Goal: Check status: Check status

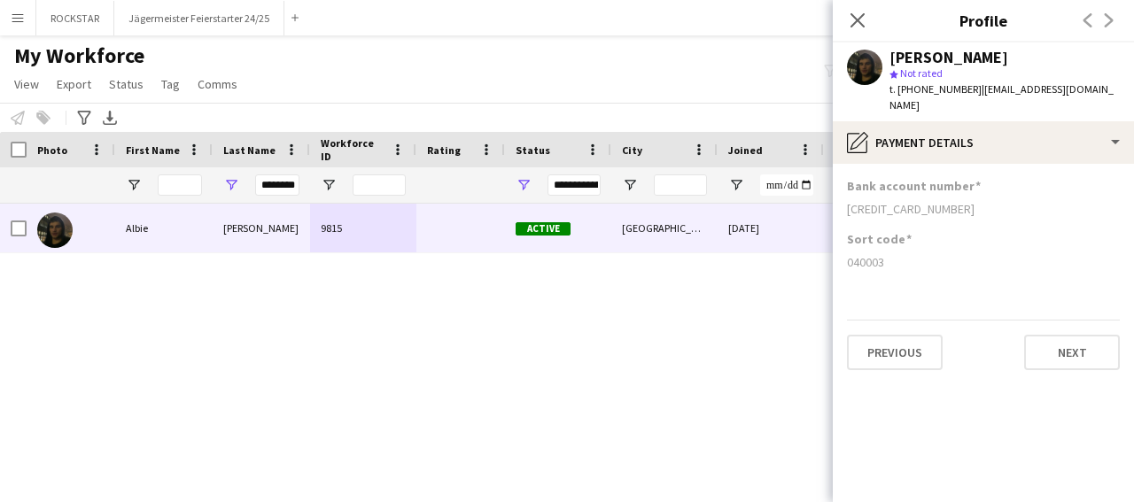
scroll to position [0, 8]
drag, startPoint x: 260, startPoint y: 185, endPoint x: 355, endPoint y: 172, distance: 96.6
click at [310, 175] on div "********" at bounding box center [261, 184] width 97 height 35
drag, startPoint x: 261, startPoint y: 185, endPoint x: 299, endPoint y: 190, distance: 37.6
click at [299, 190] on input "********" at bounding box center [277, 185] width 44 height 21
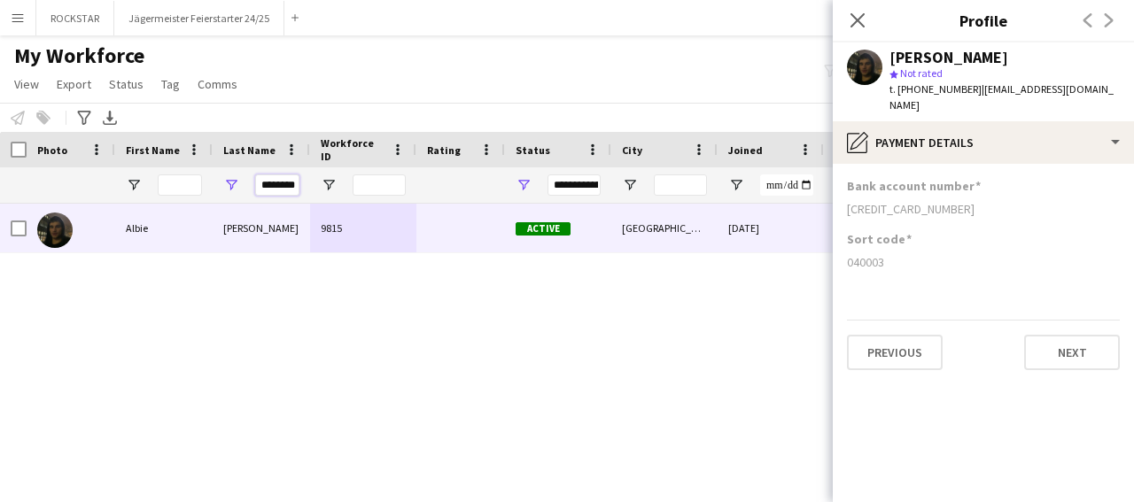
type input "*"
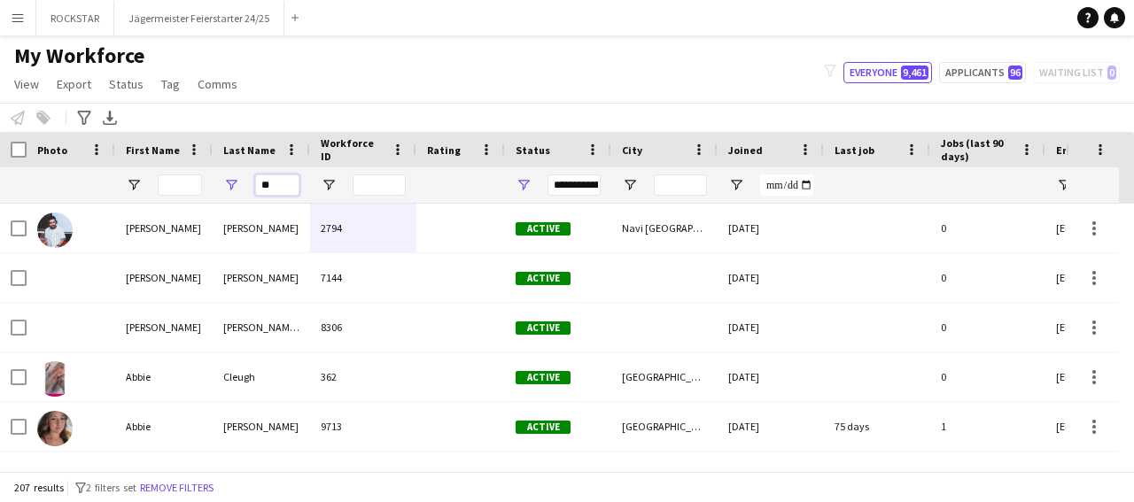
type input "*"
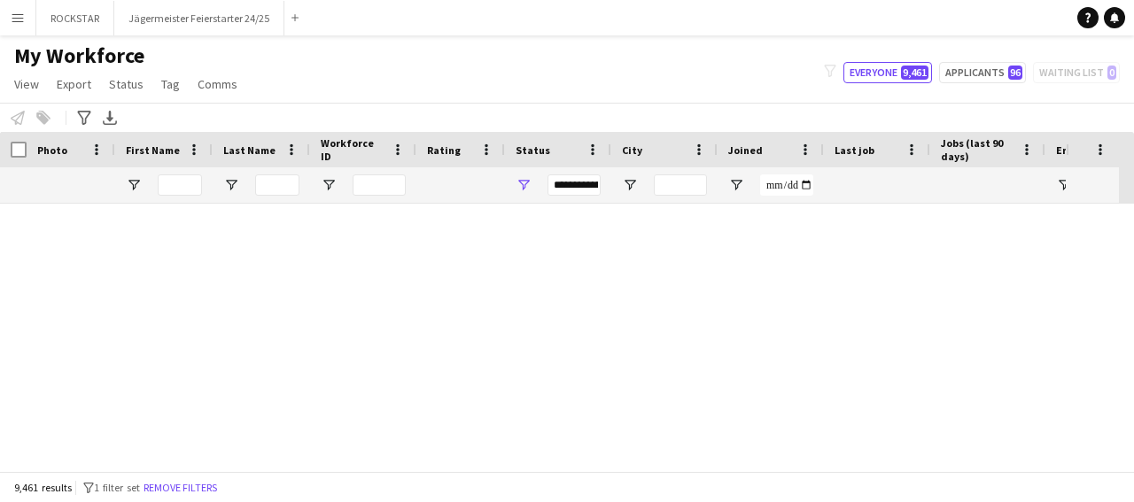
click at [31, 27] on button "Menu" at bounding box center [17, 17] width 35 height 35
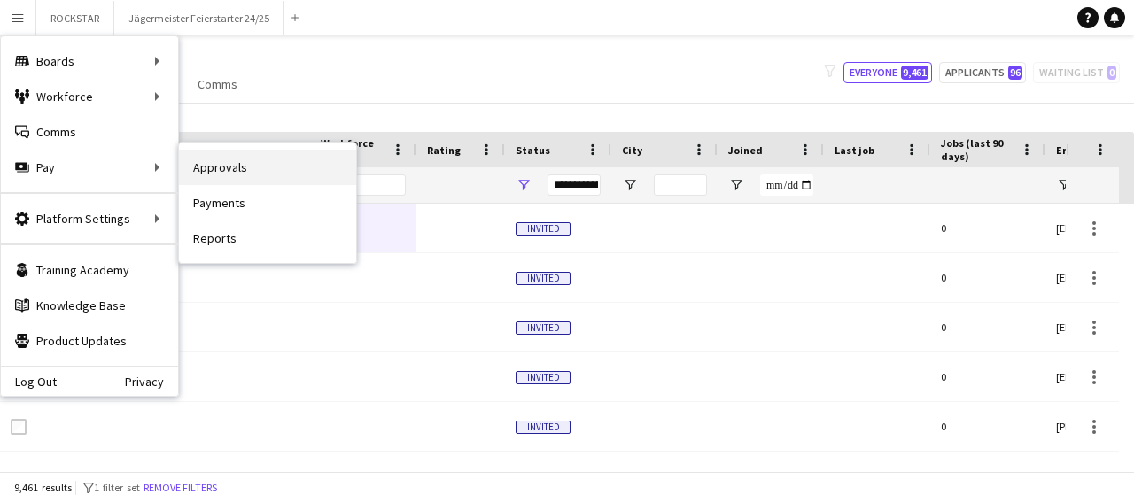
click at [236, 161] on link "Approvals" at bounding box center [267, 167] width 177 height 35
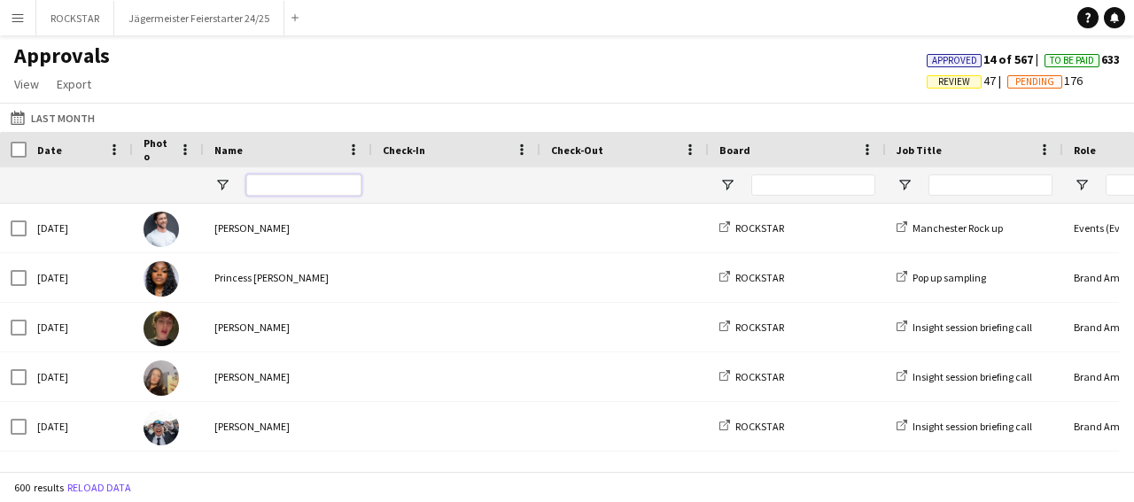
click at [318, 185] on input "Name Filter Input" at bounding box center [303, 185] width 115 height 21
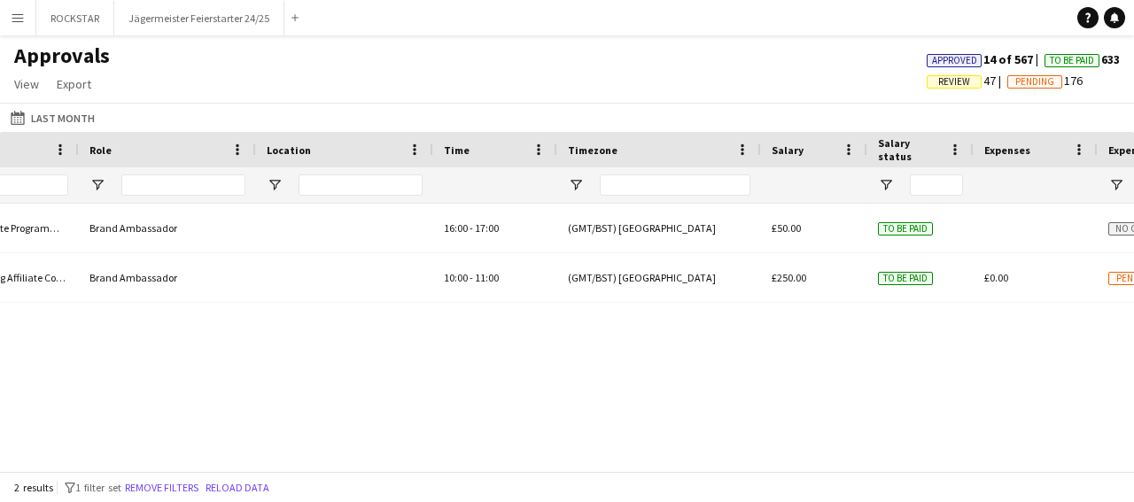
scroll to position [0, 254]
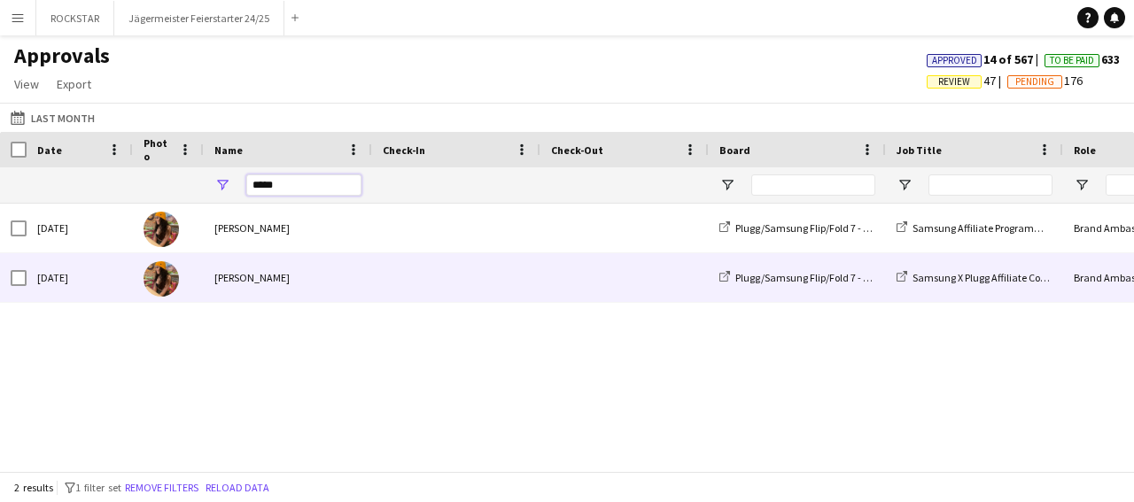
type input "*****"
click at [352, 261] on div "[PERSON_NAME]" at bounding box center [288, 277] width 168 height 49
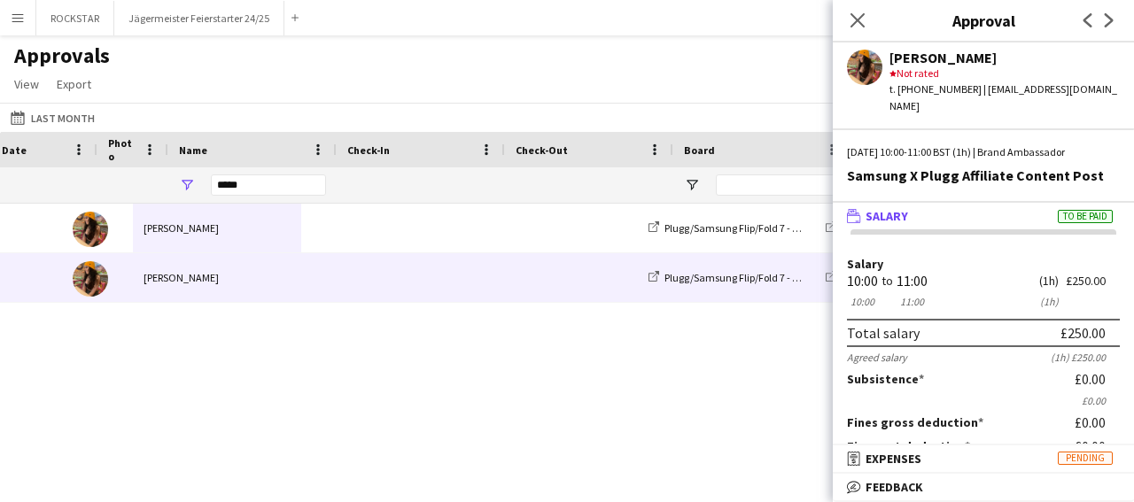
scroll to position [0, 71]
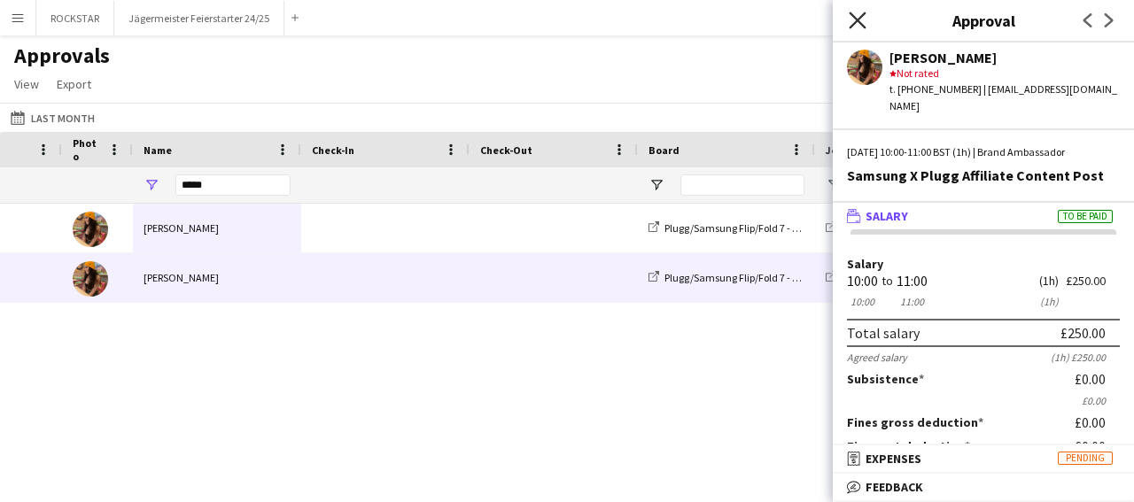
click at [864, 13] on icon at bounding box center [857, 20] width 17 height 17
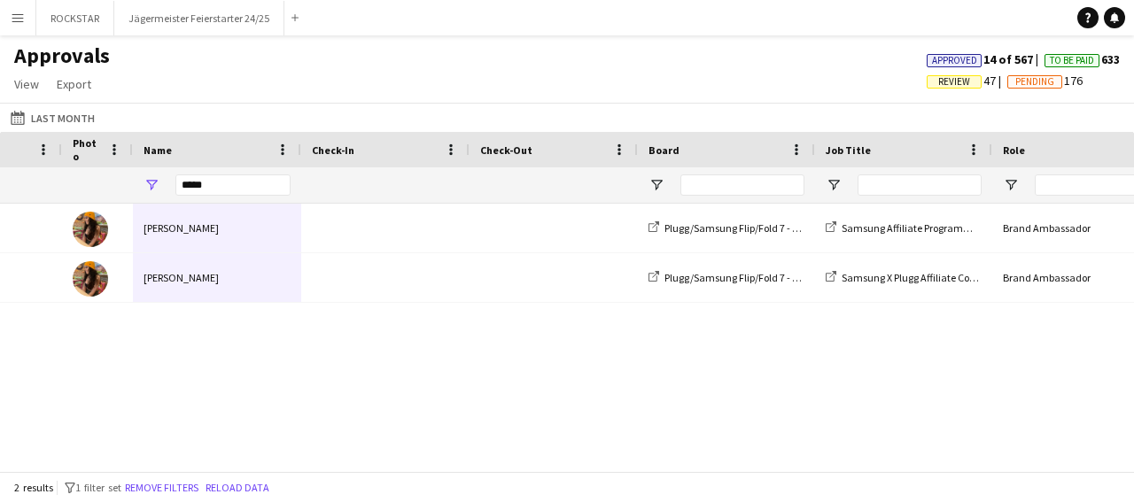
click at [25, 8] on button "Menu" at bounding box center [17, 17] width 35 height 35
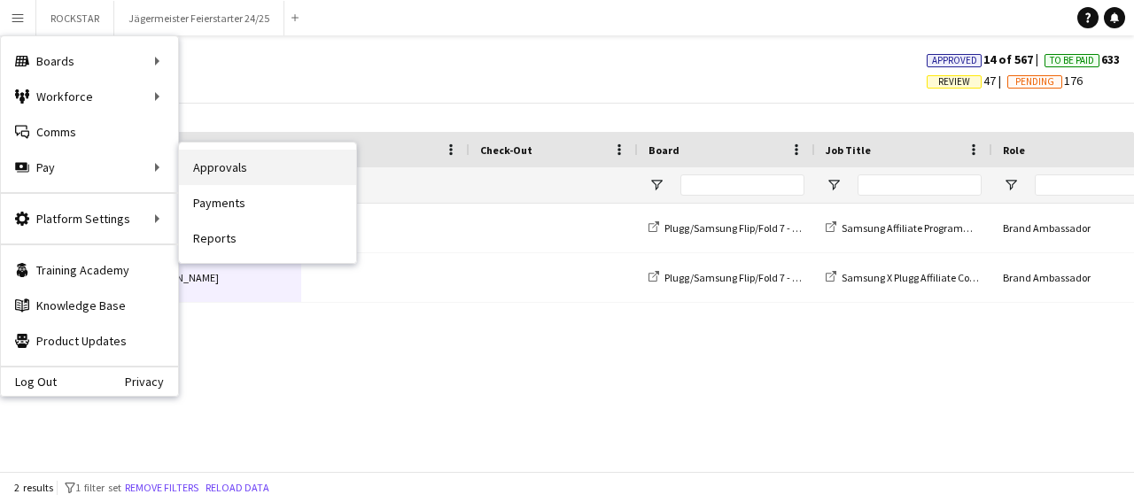
click at [249, 165] on link "Approvals" at bounding box center [267, 167] width 177 height 35
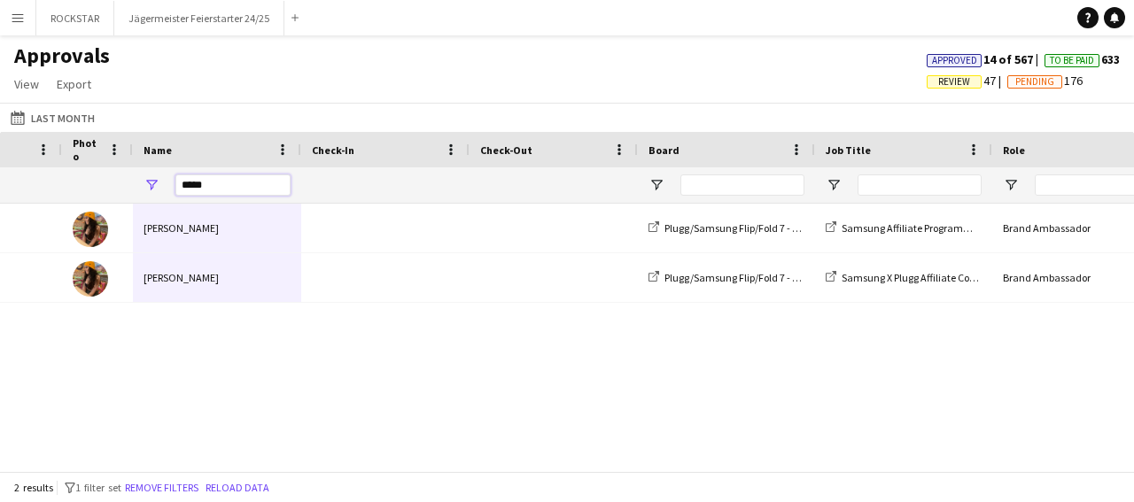
drag, startPoint x: 240, startPoint y: 190, endPoint x: 161, endPoint y: 206, distance: 80.5
click at [175, 196] on input "*****" at bounding box center [232, 185] width 115 height 21
drag, startPoint x: 247, startPoint y: 190, endPoint x: 330, endPoint y: 310, distance: 146.5
click at [291, 196] on input "Name Filter Input" at bounding box center [232, 185] width 115 height 21
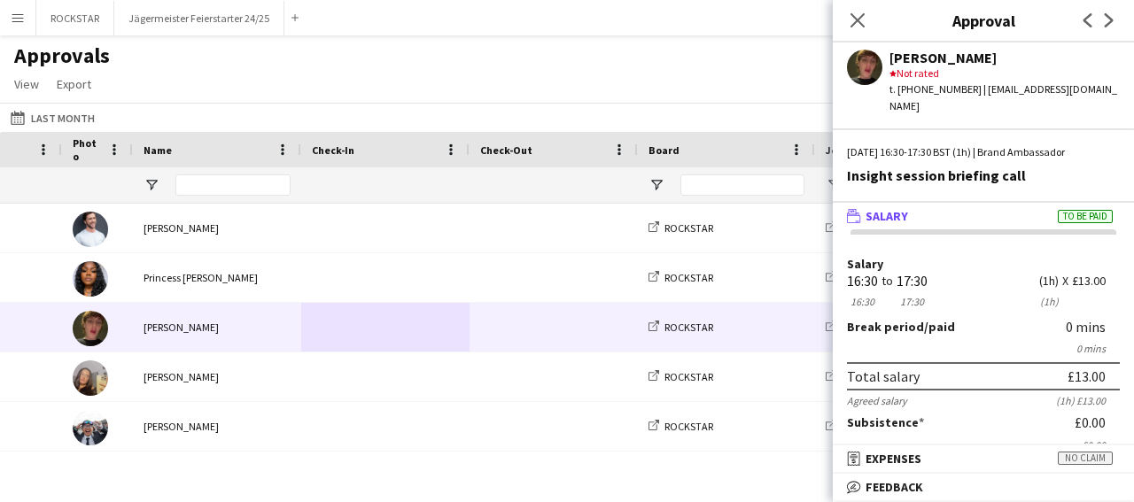
drag, startPoint x: 312, startPoint y: 473, endPoint x: 0, endPoint y: 503, distance: 313.3
click at [0, 478] on main "Approvals View Customise view Customise filters Reset Filters Reset View Reset …" at bounding box center [567, 256] width 1134 height 443
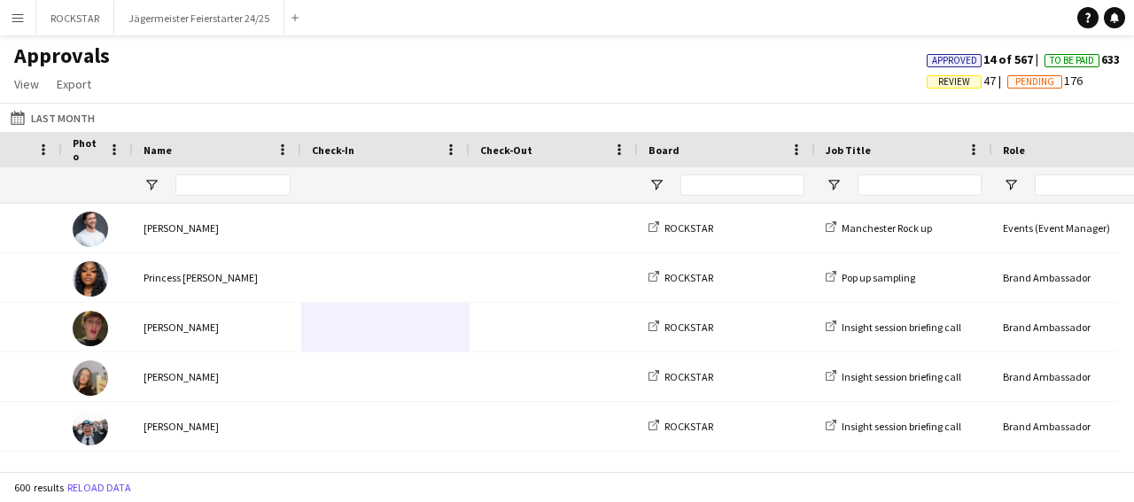
scroll to position [0, 0]
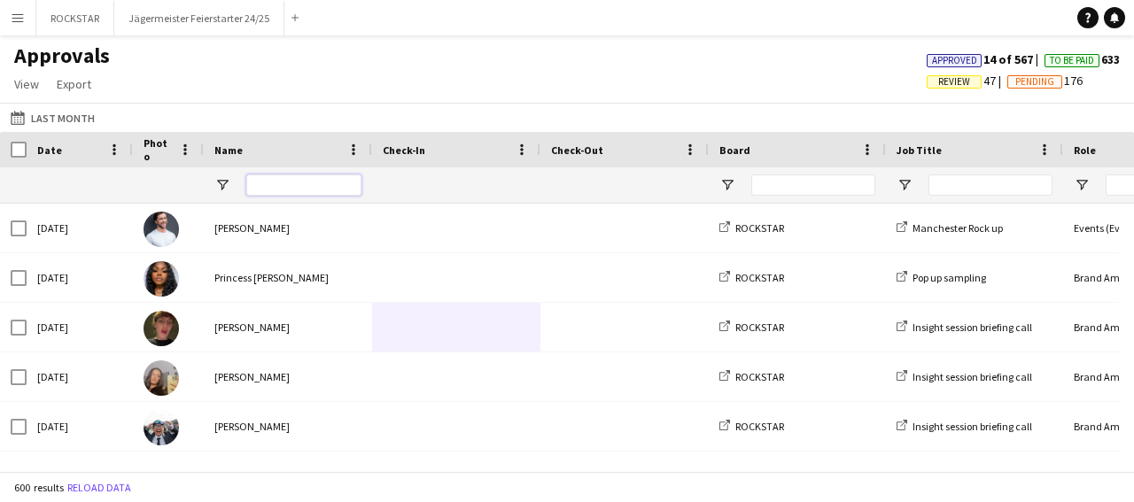
click at [279, 194] on input "Name Filter Input" at bounding box center [303, 185] width 115 height 21
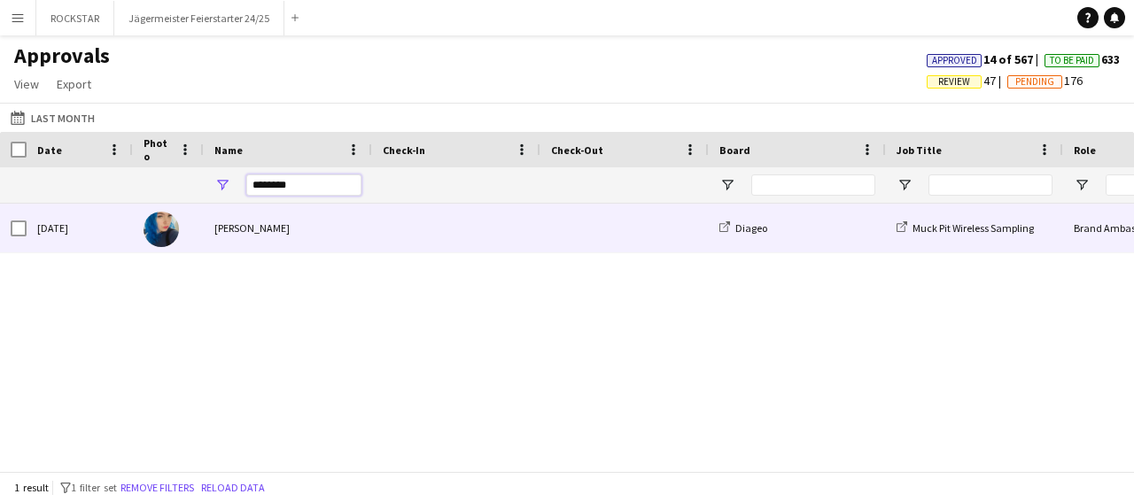
type input "*******"
drag, startPoint x: 357, startPoint y: 226, endPoint x: 1133, endPoint y: 164, distance: 778.6
click at [357, 228] on div "[PERSON_NAME]" at bounding box center [288, 228] width 168 height 49
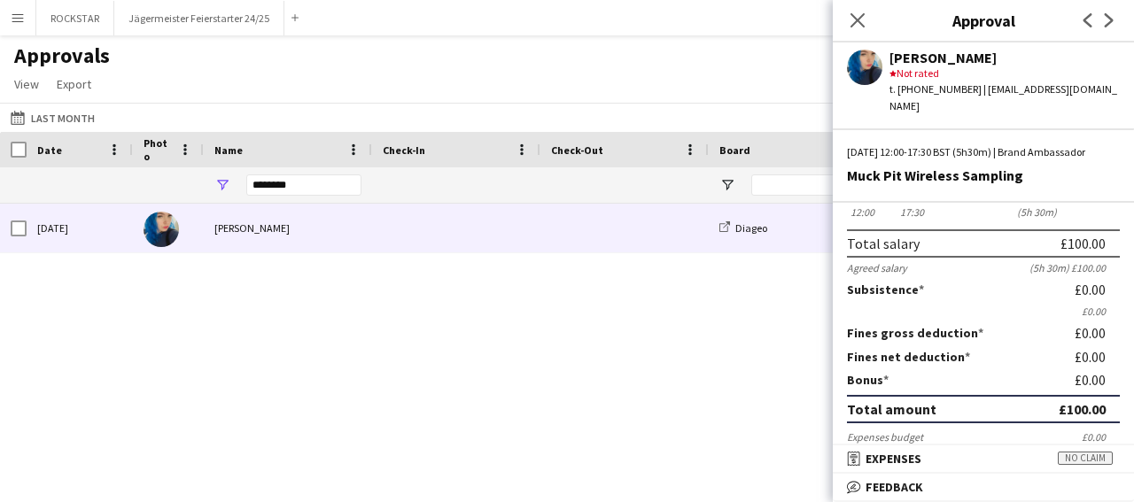
scroll to position [276, 0]
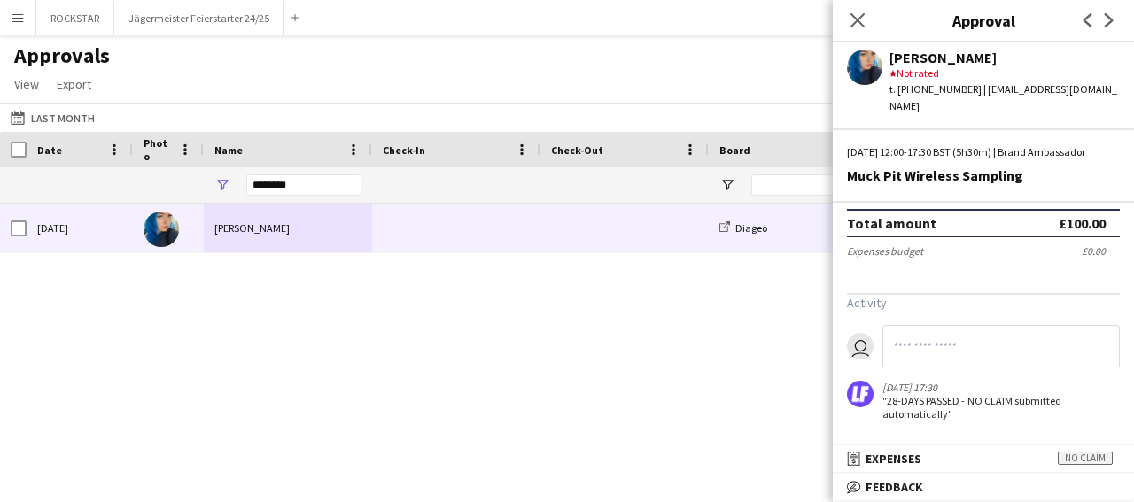
click at [644, 411] on div "[DATE] [PERSON_NAME] Diageo Muck Pit Wireless Sampling Brand Ambassador" at bounding box center [567, 330] width 1134 height 253
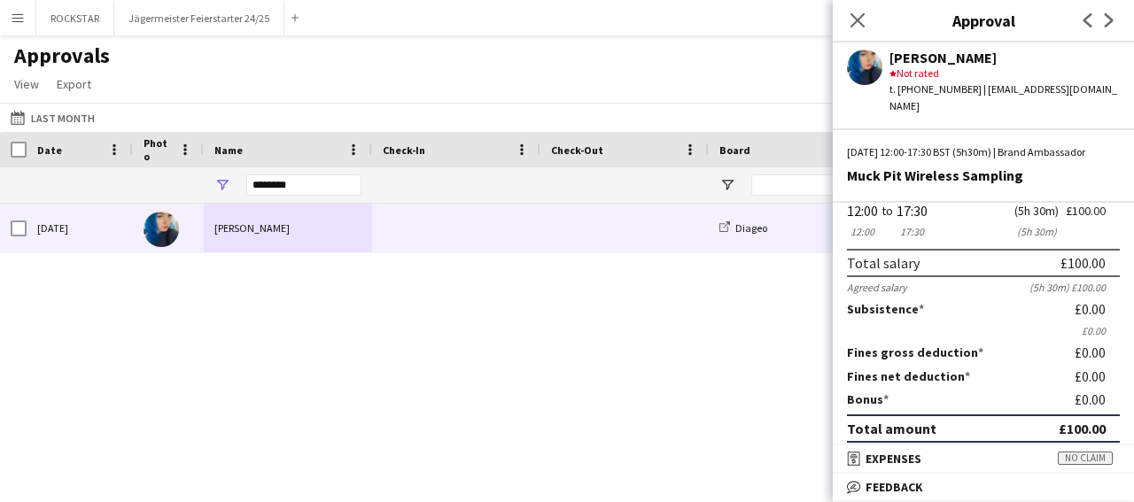
scroll to position [0, 0]
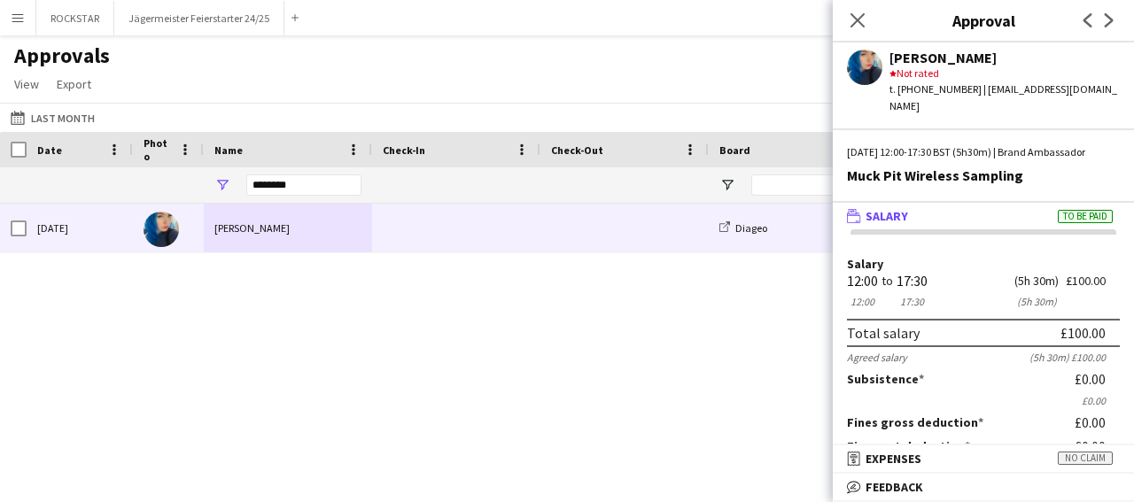
click at [21, 24] on app-icon "Menu" at bounding box center [18, 18] width 14 height 14
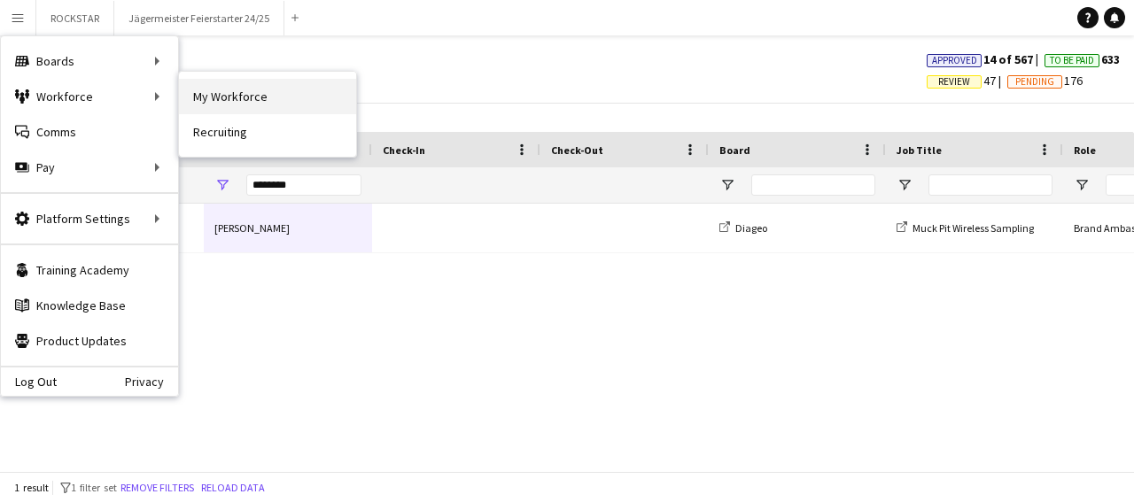
click at [268, 87] on link "My Workforce" at bounding box center [267, 96] width 177 height 35
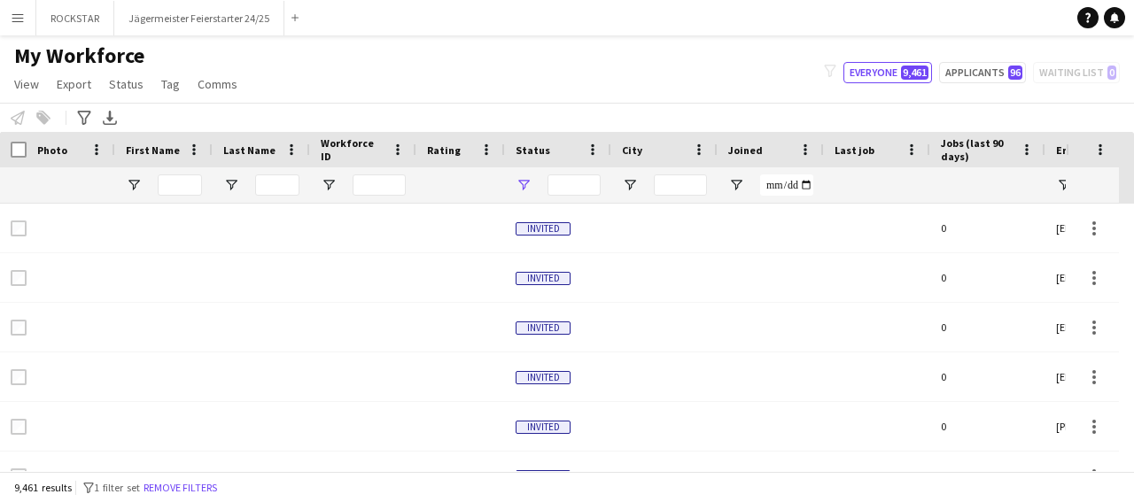
type input "**********"
click at [194, 185] on input "First Name Filter Input" at bounding box center [180, 185] width 44 height 21
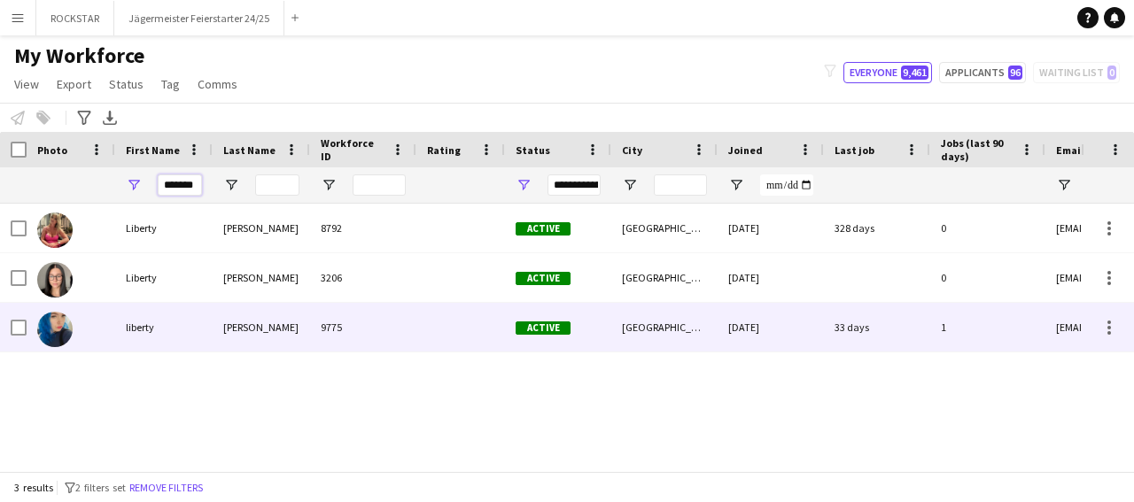
type input "*******"
click at [302, 346] on div "[PERSON_NAME]" at bounding box center [261, 327] width 97 height 49
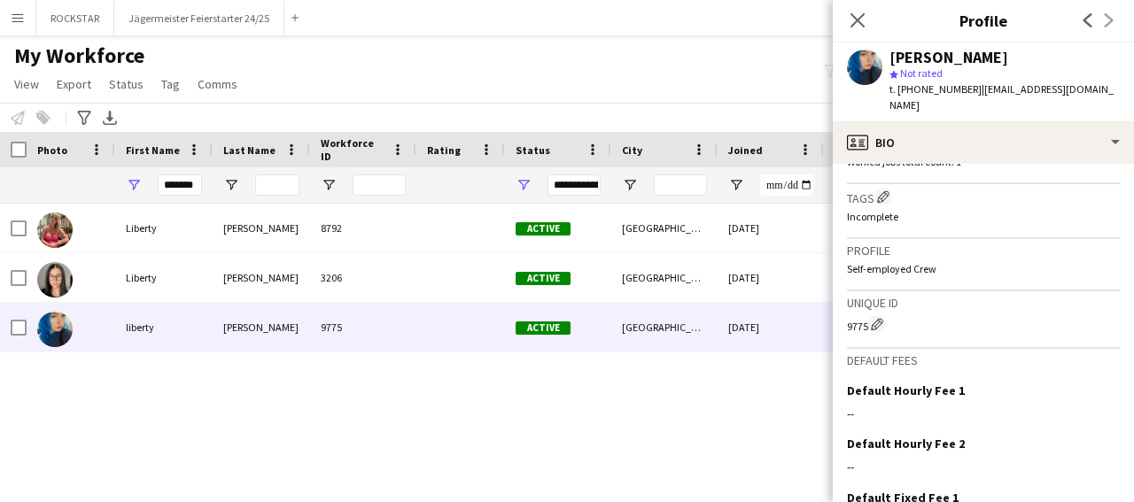
scroll to position [688, 0]
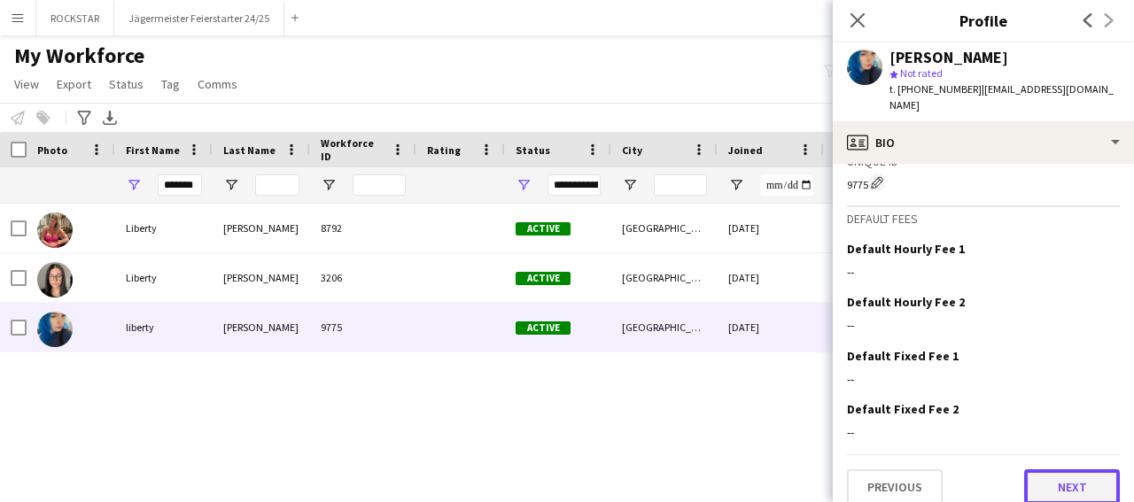
click at [1066, 472] on button "Next" at bounding box center [1072, 487] width 96 height 35
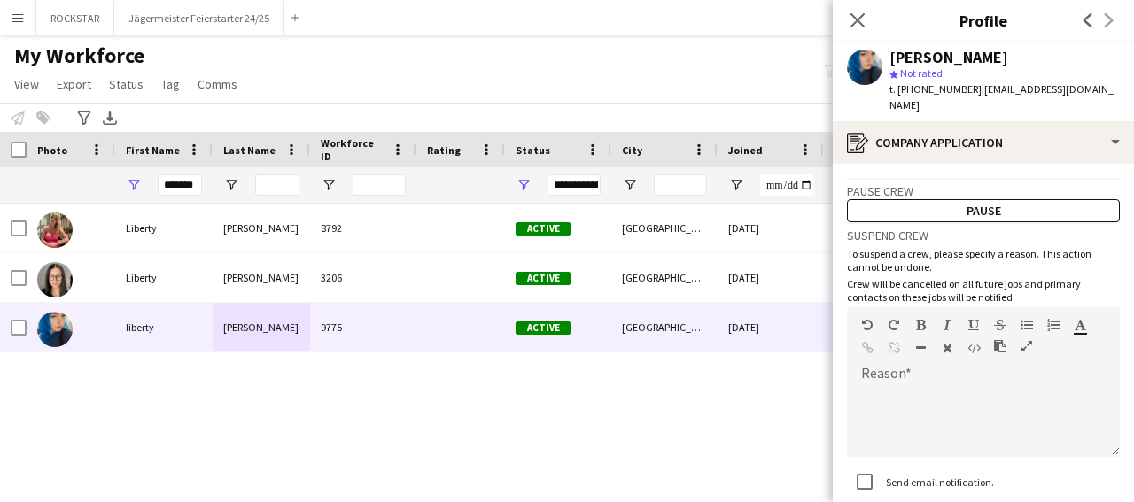
scroll to position [112, 0]
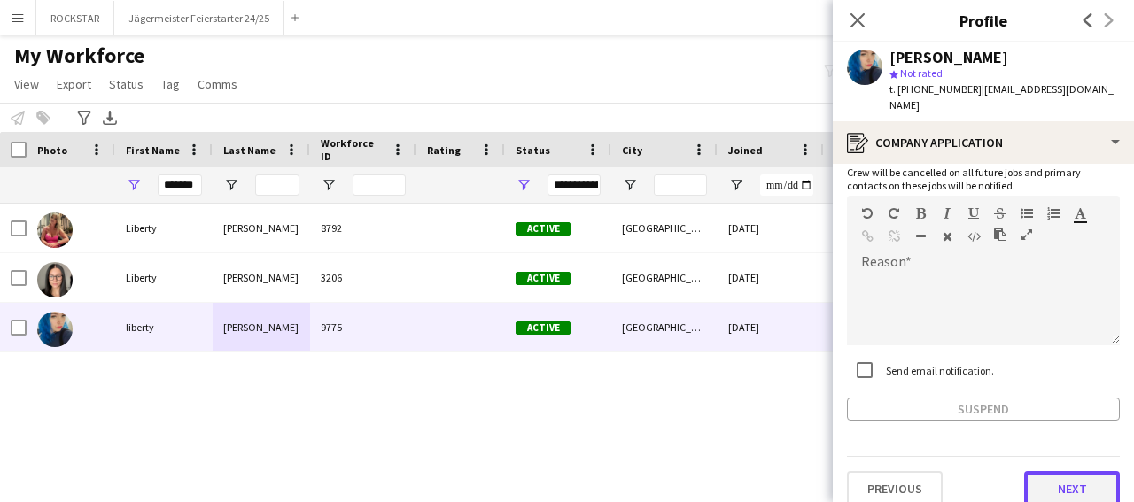
click at [1087, 471] on button "Next" at bounding box center [1072, 488] width 96 height 35
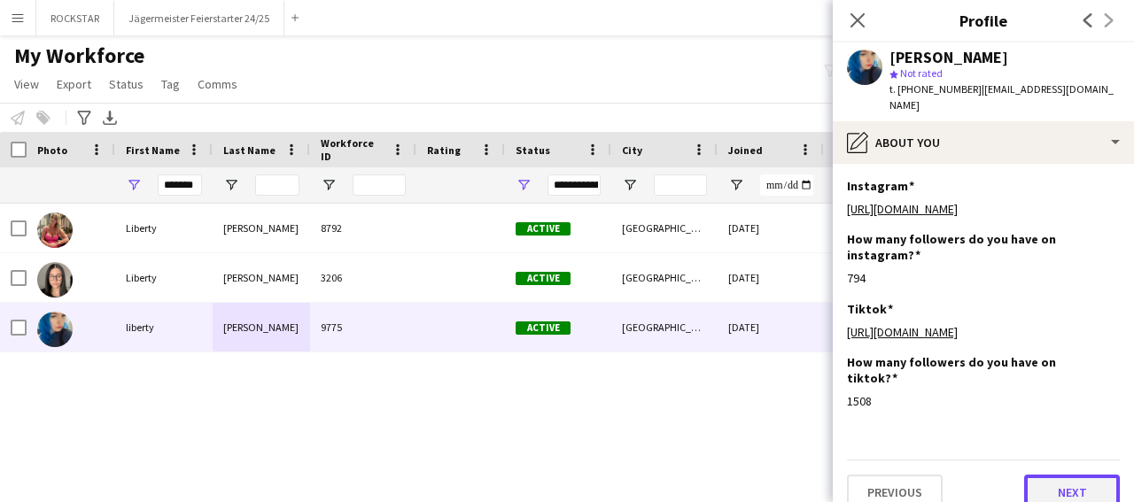
click at [1079, 475] on button "Next" at bounding box center [1072, 492] width 96 height 35
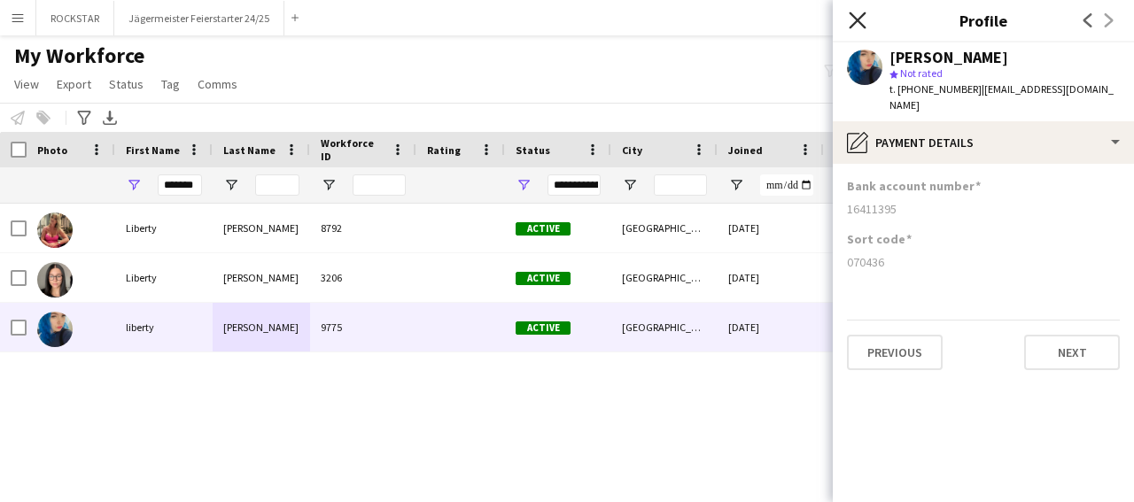
click at [862, 21] on icon "Close pop-in" at bounding box center [857, 20] width 17 height 17
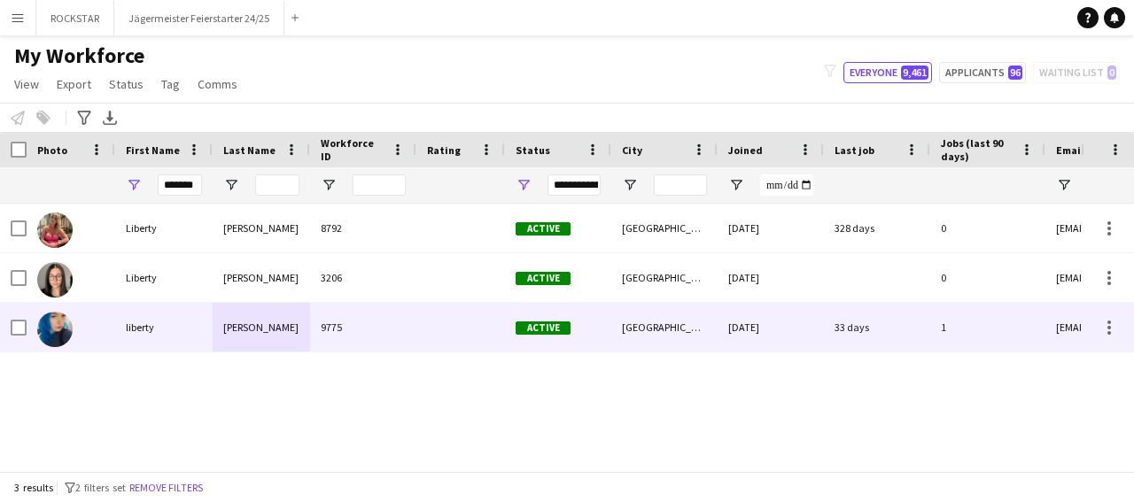
click at [408, 311] on div "9775" at bounding box center [363, 327] width 106 height 49
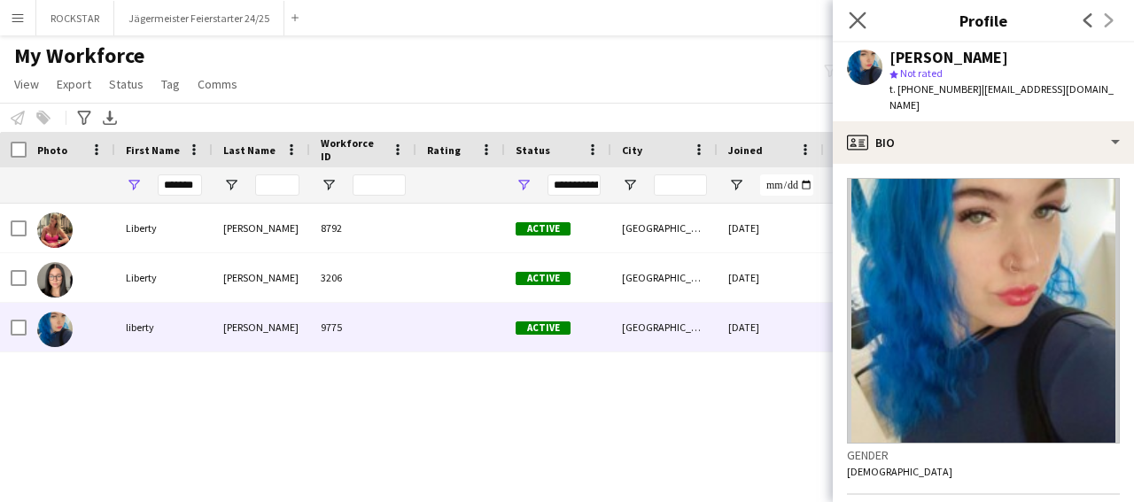
click at [857, 28] on icon "Close pop-in" at bounding box center [857, 20] width 17 height 17
